Goal: Task Accomplishment & Management: Manage account settings

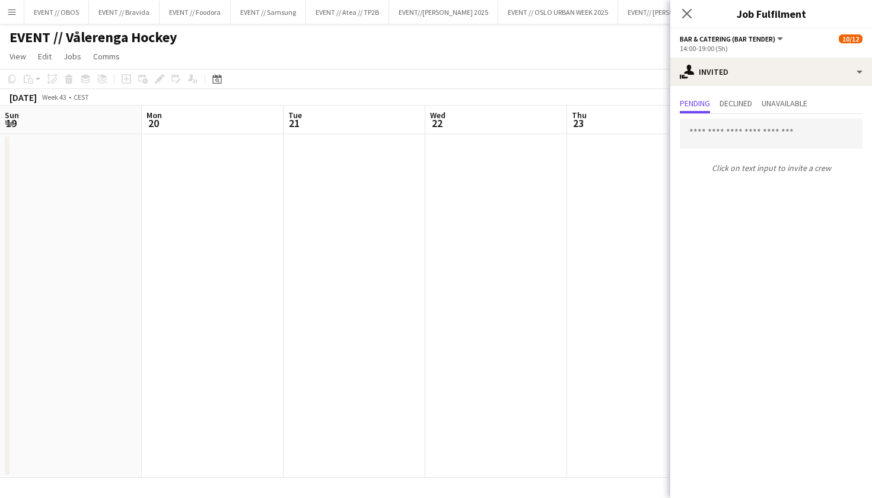
click at [865, 250] on app-user-avatar at bounding box center [872, 257] width 14 height 14
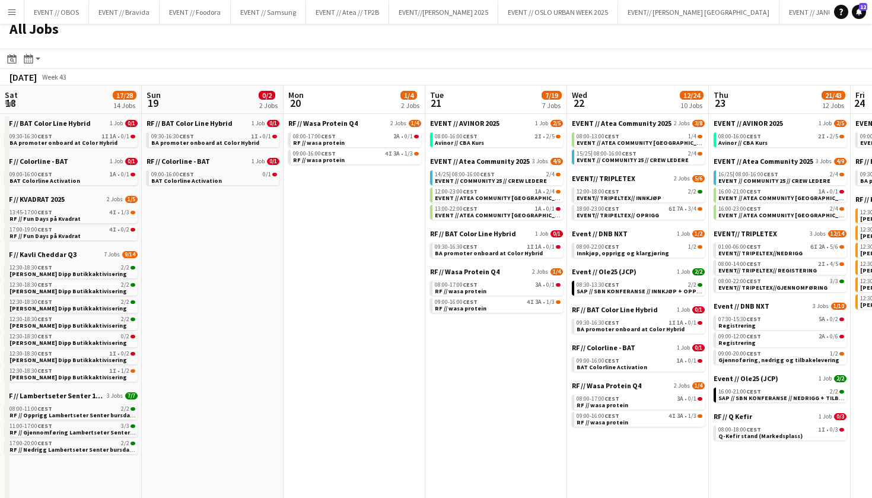
scroll to position [0, 424]
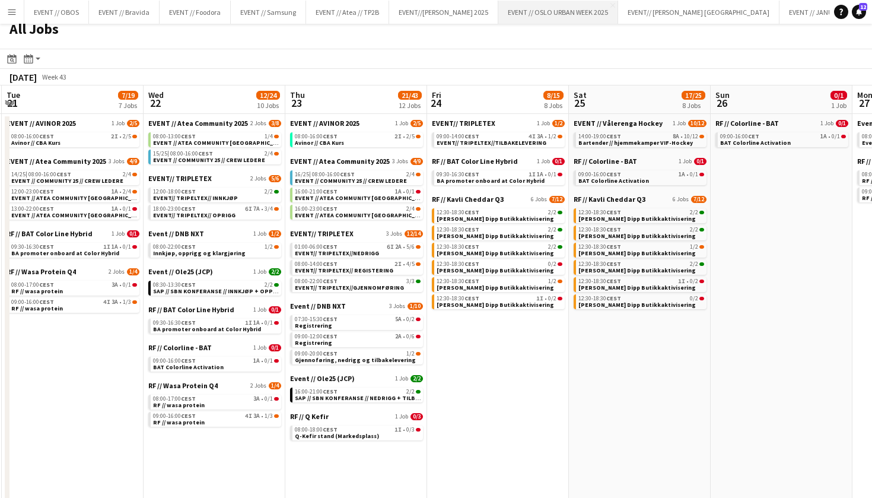
click at [570, 11] on button "EVENT // OSLO URBAN WEEK 2025 Close" at bounding box center [558, 12] width 120 height 23
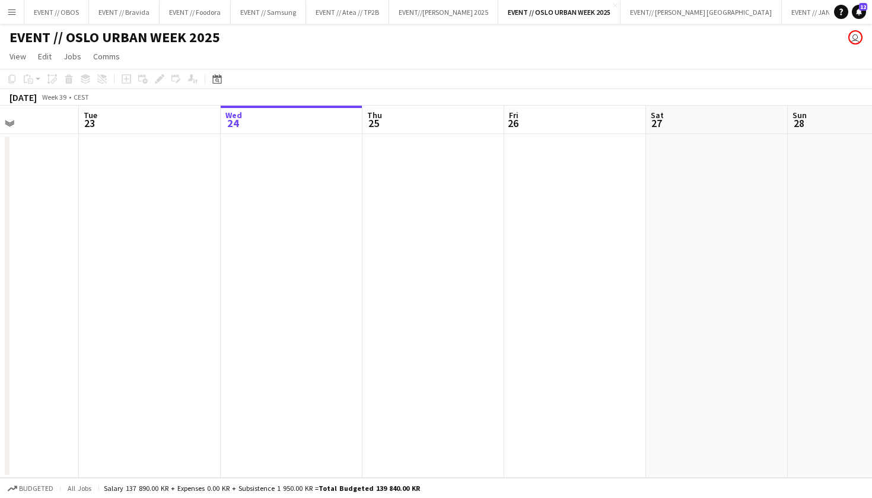
scroll to position [0, 345]
click at [364, 24] on div "EVENT // OSLO URBAN WEEK 2025 user" at bounding box center [436, 35] width 872 height 23
click at [364, 17] on button "EVENT // Atea // TP2B Close" at bounding box center [347, 12] width 83 height 23
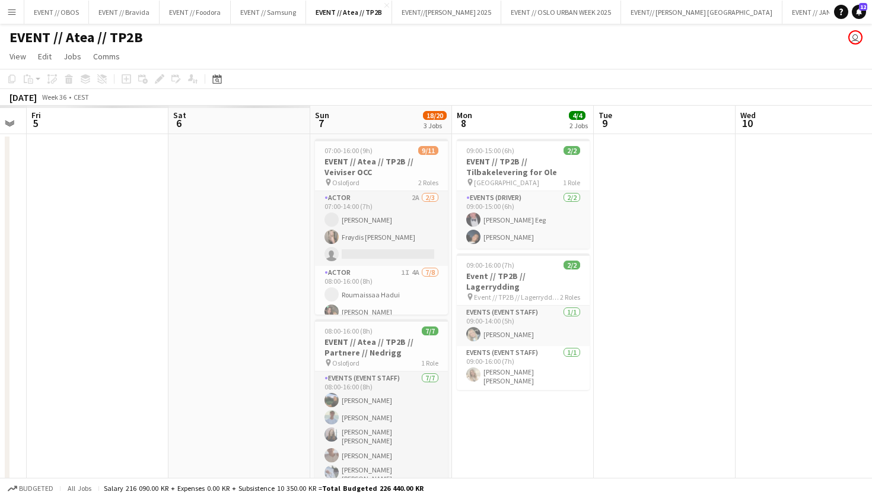
scroll to position [0, 321]
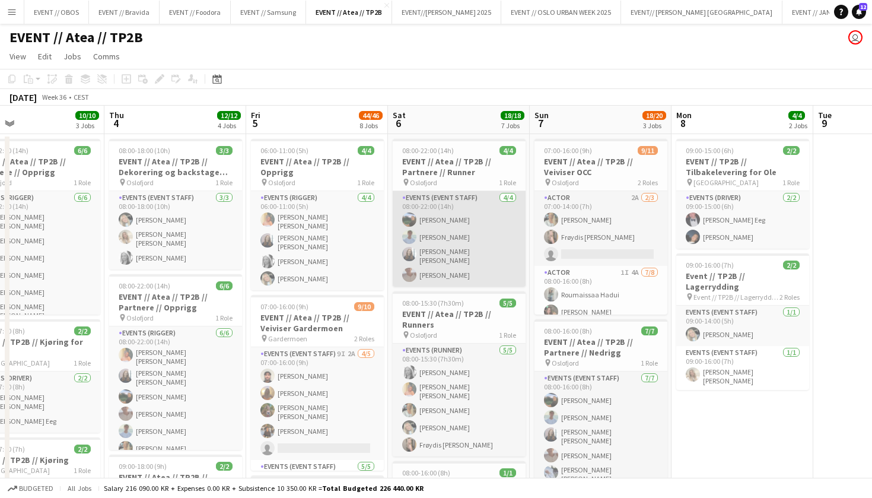
click at [481, 244] on app-card-role "Events (Event Staff) 4/4 08:00-22:00 (14h) Christian Smelhus Fredrik Bronken Næ…" at bounding box center [459, 239] width 133 height 96
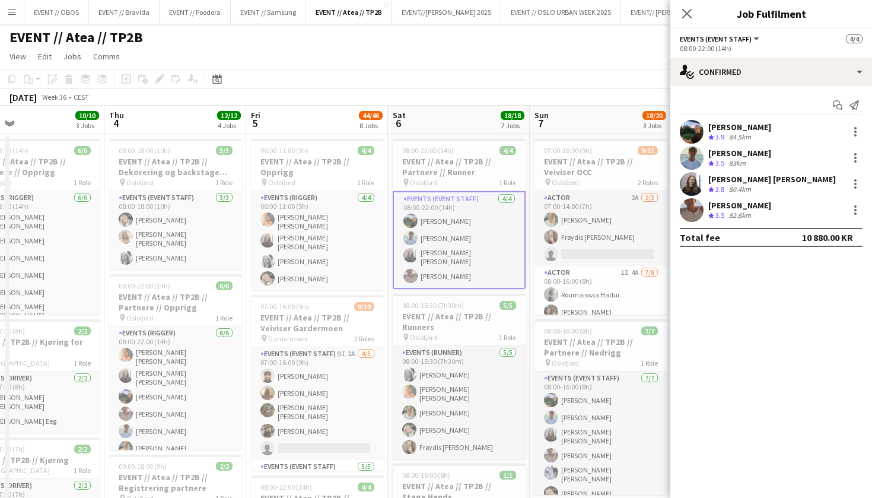
click at [692, 136] on app-user-avatar at bounding box center [692, 132] width 24 height 24
